Goal: Information Seeking & Learning: Learn about a topic

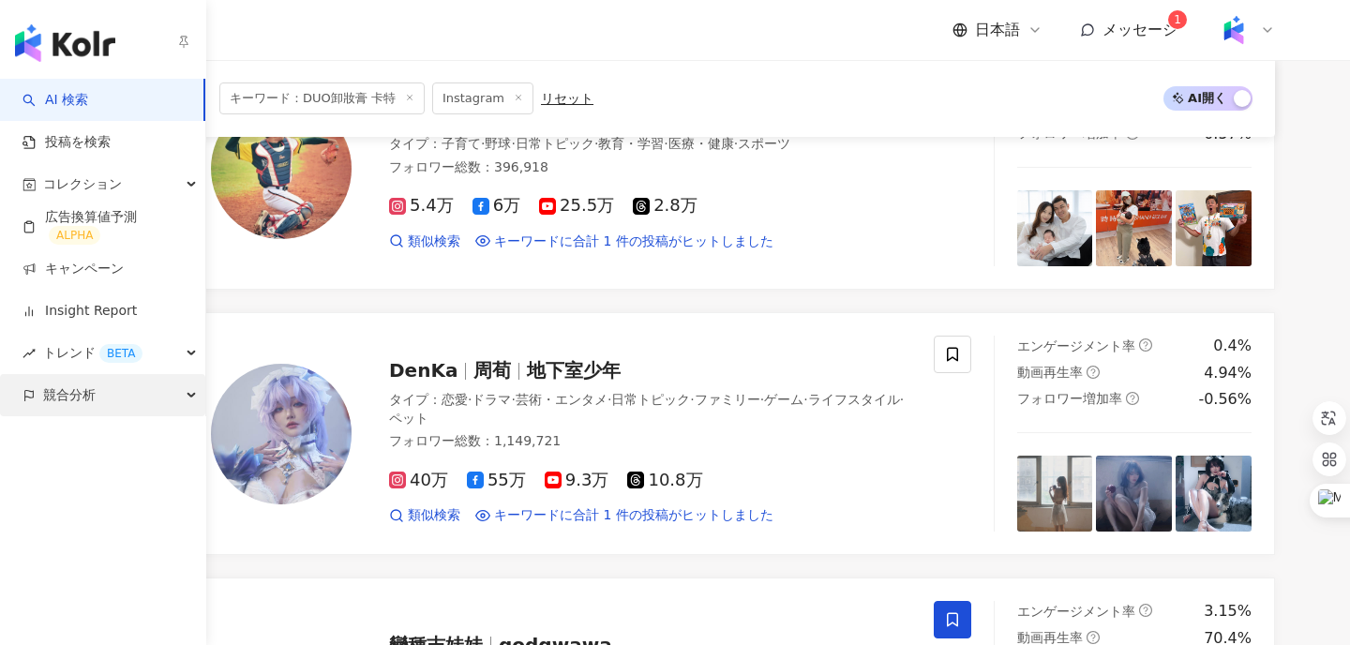
click at [88, 395] on span "競合分析" at bounding box center [69, 395] width 52 height 42
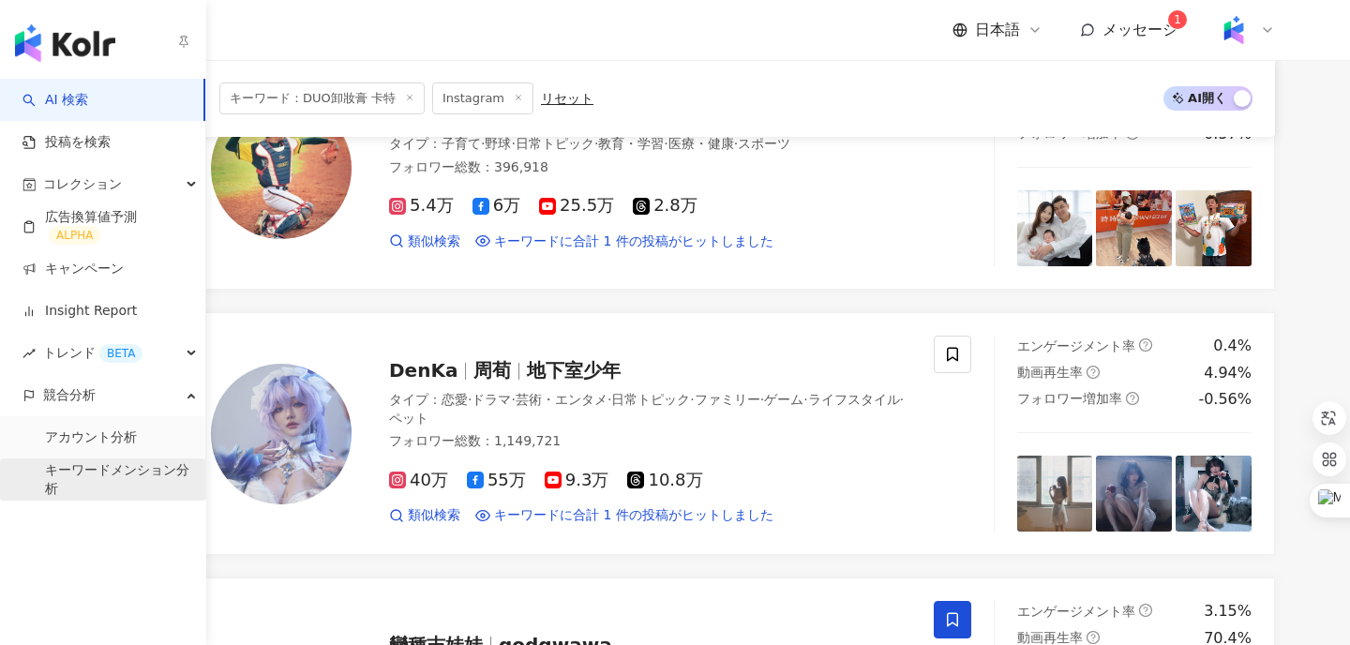
click at [87, 465] on link "キーワードメンション分析" at bounding box center [117, 479] width 145 height 37
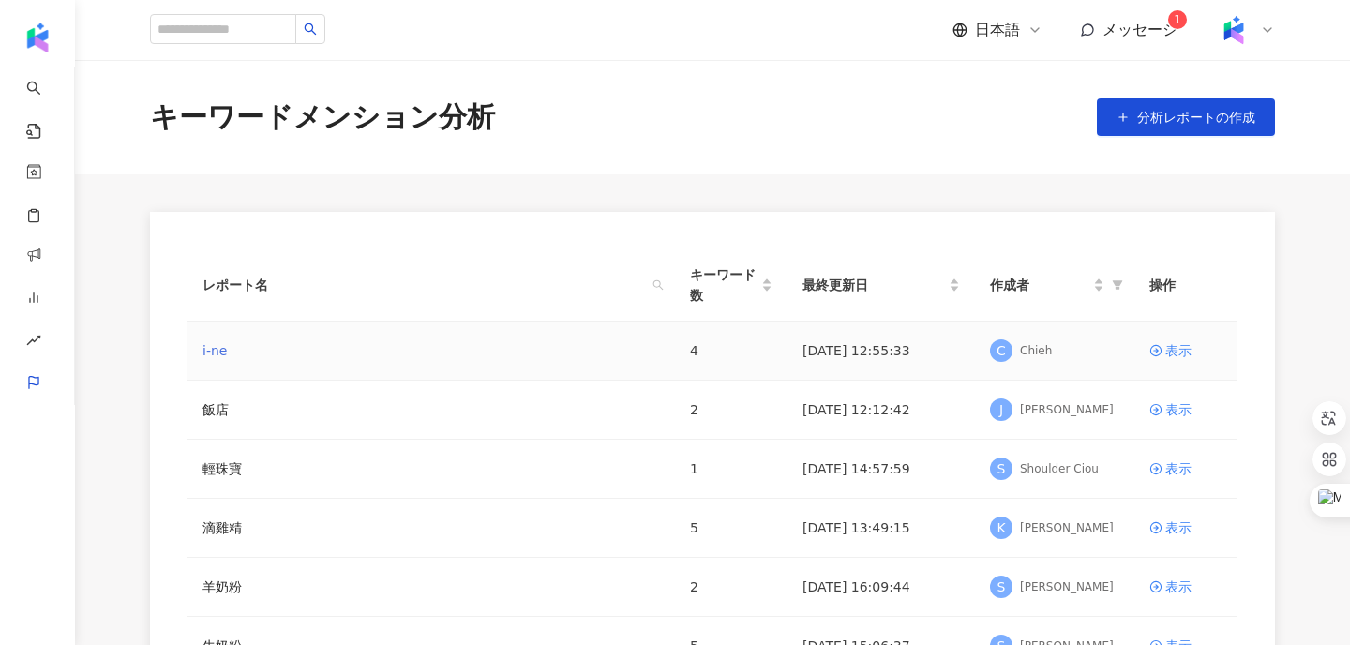
click at [215, 350] on link "i-ne" at bounding box center [214, 350] width 24 height 21
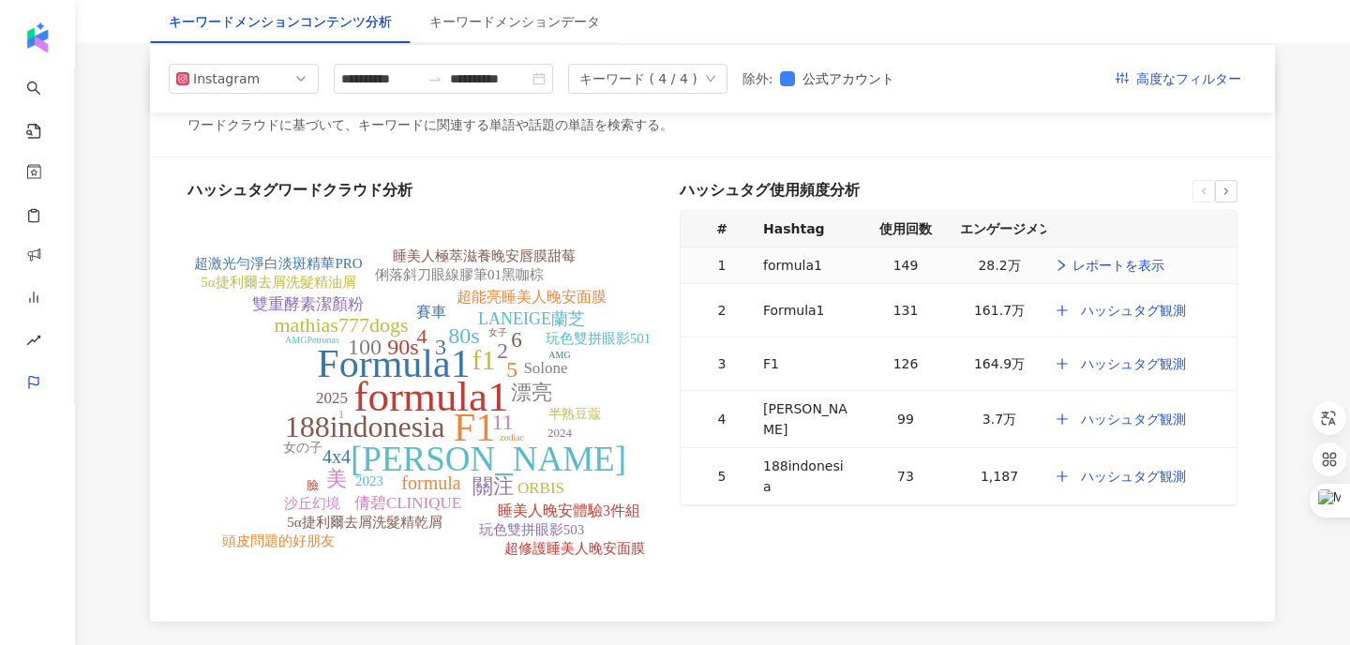
scroll to position [3640, 0]
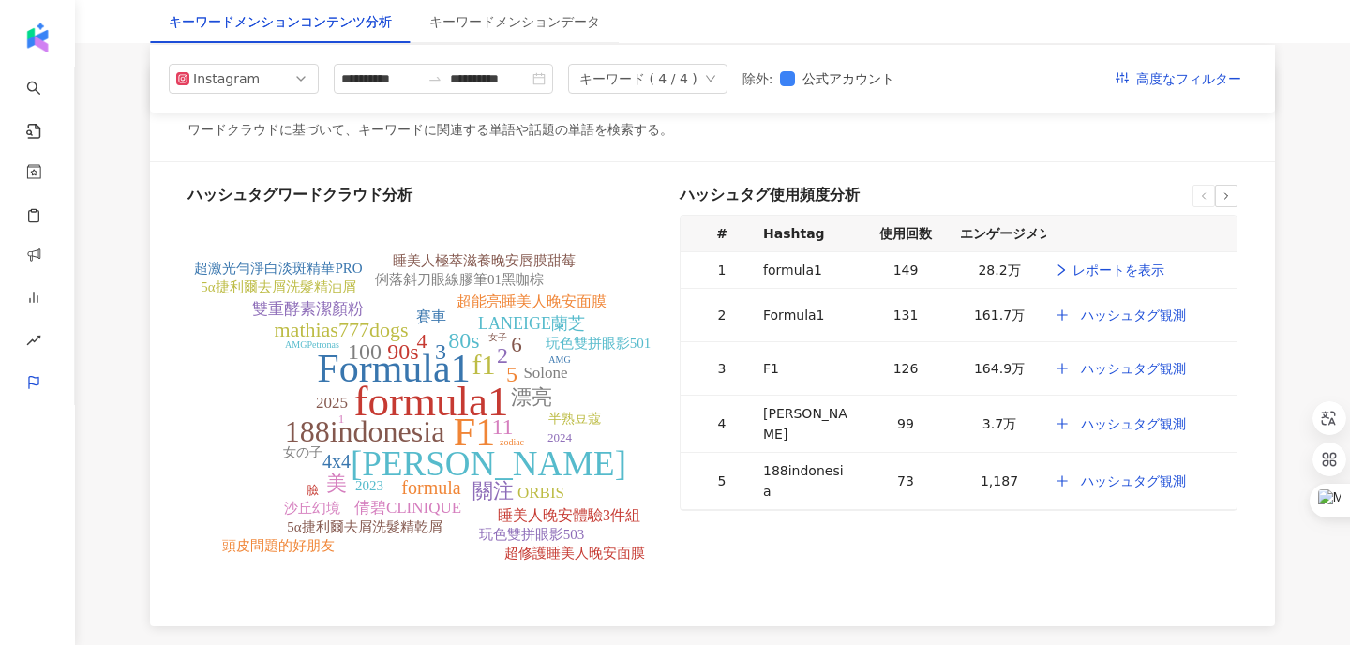
click at [1230, 203] on div at bounding box center [1226, 196] width 22 height 22
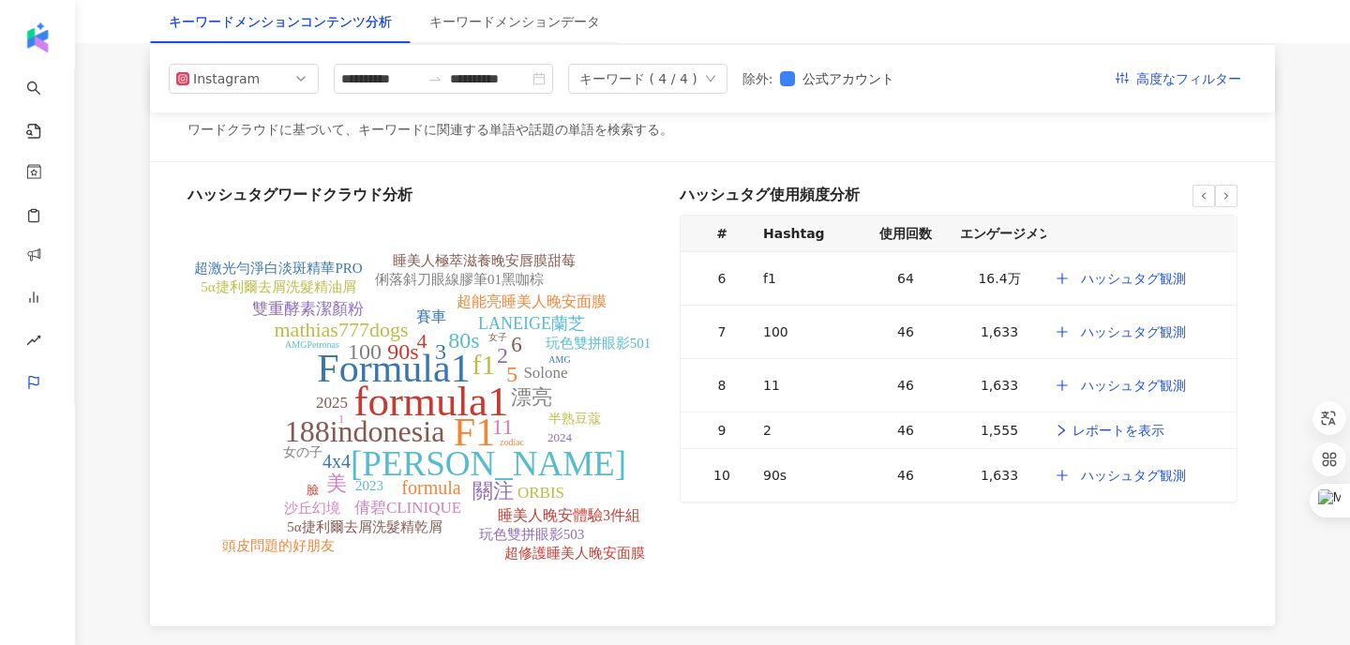
click at [1230, 203] on div at bounding box center [1226, 196] width 22 height 22
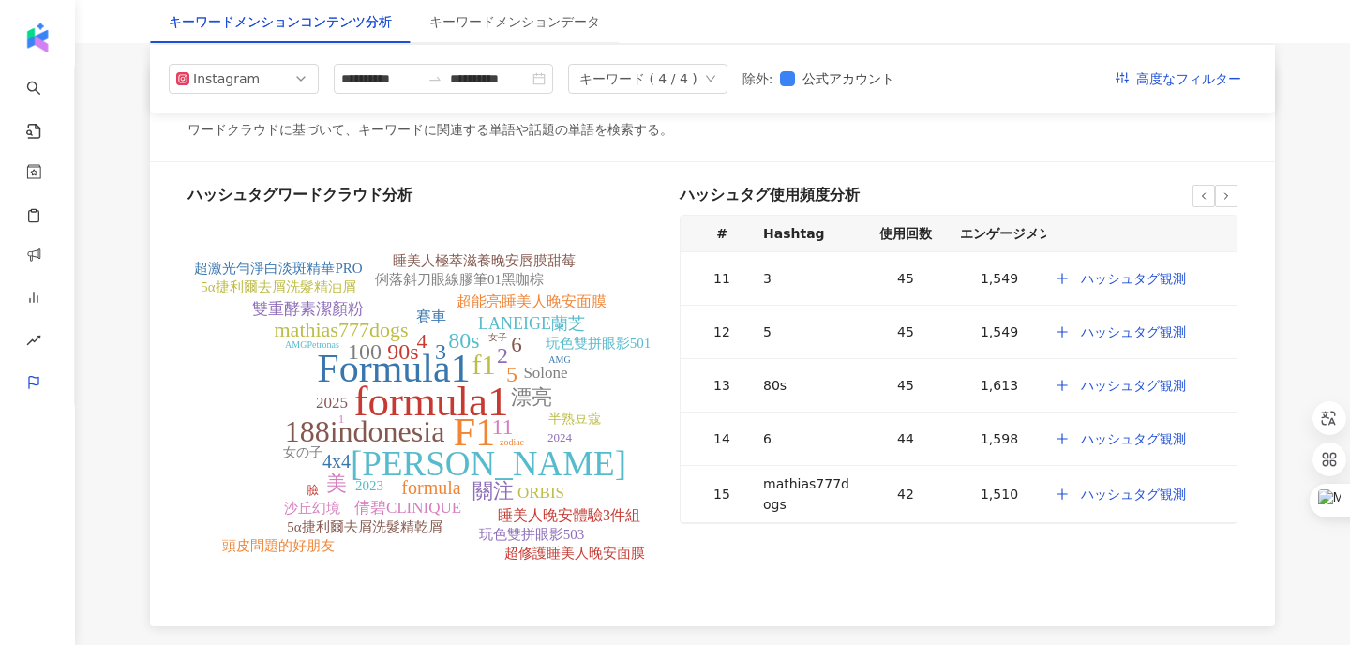
click at [1230, 203] on div at bounding box center [1226, 196] width 22 height 22
click at [385, 195] on h6 "ハッシュタグワードクラウド分析" at bounding box center [426, 195] width 478 height 21
